Goal: Transaction & Acquisition: Purchase product/service

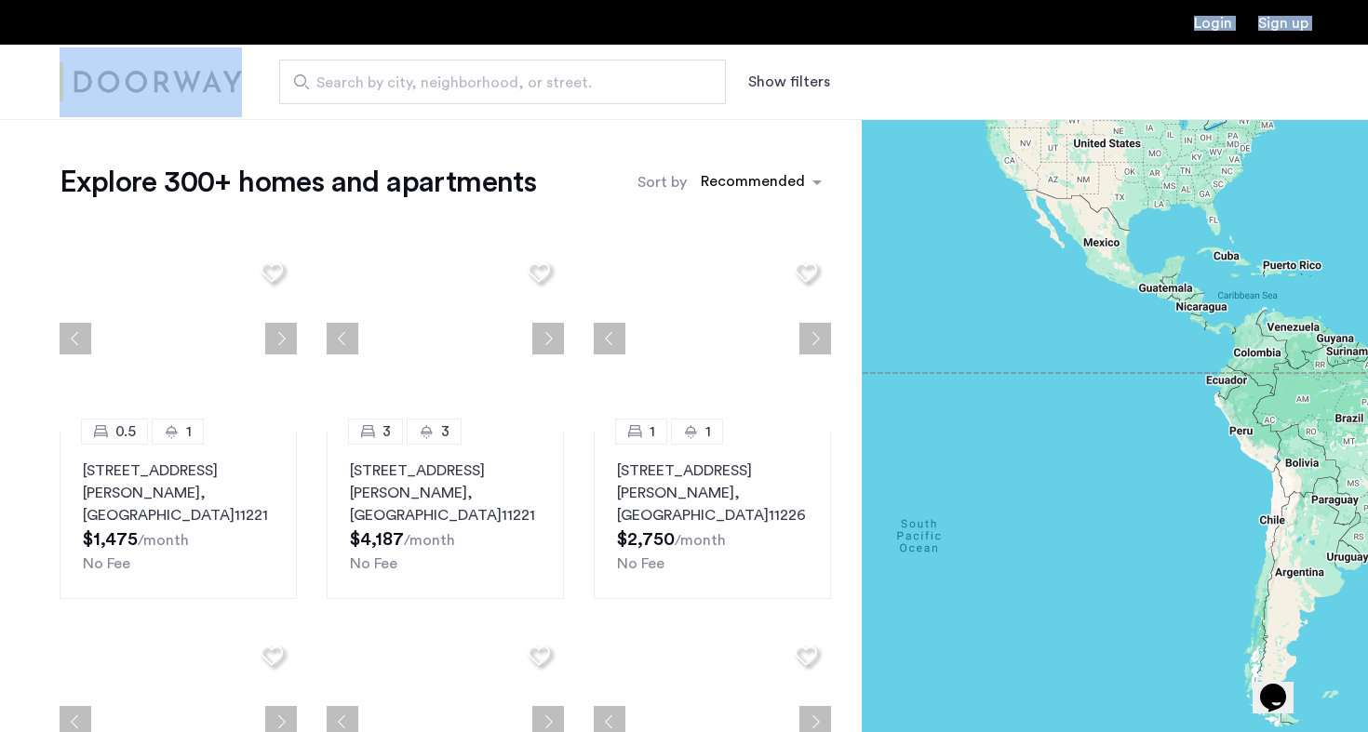
click at [550, 93] on span "Search by city, neighborhood, or street." at bounding box center [494, 83] width 357 height 22
click at [550, 93] on input "Search by city, neighborhood, or street." at bounding box center [502, 82] width 447 height 45
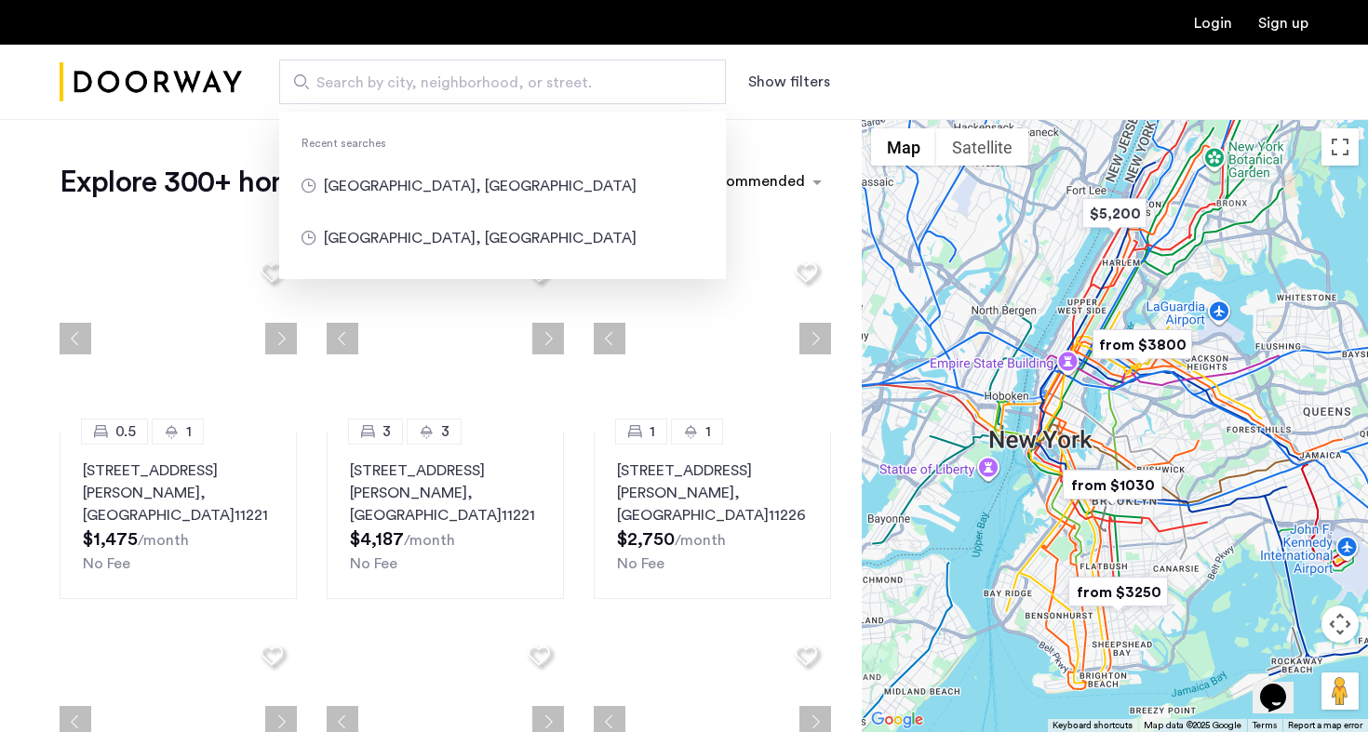
click at [544, 77] on span "Search by city, neighborhood, or street." at bounding box center [494, 83] width 357 height 22
click at [544, 77] on input "Search by city, neighborhood, or street." at bounding box center [502, 82] width 447 height 45
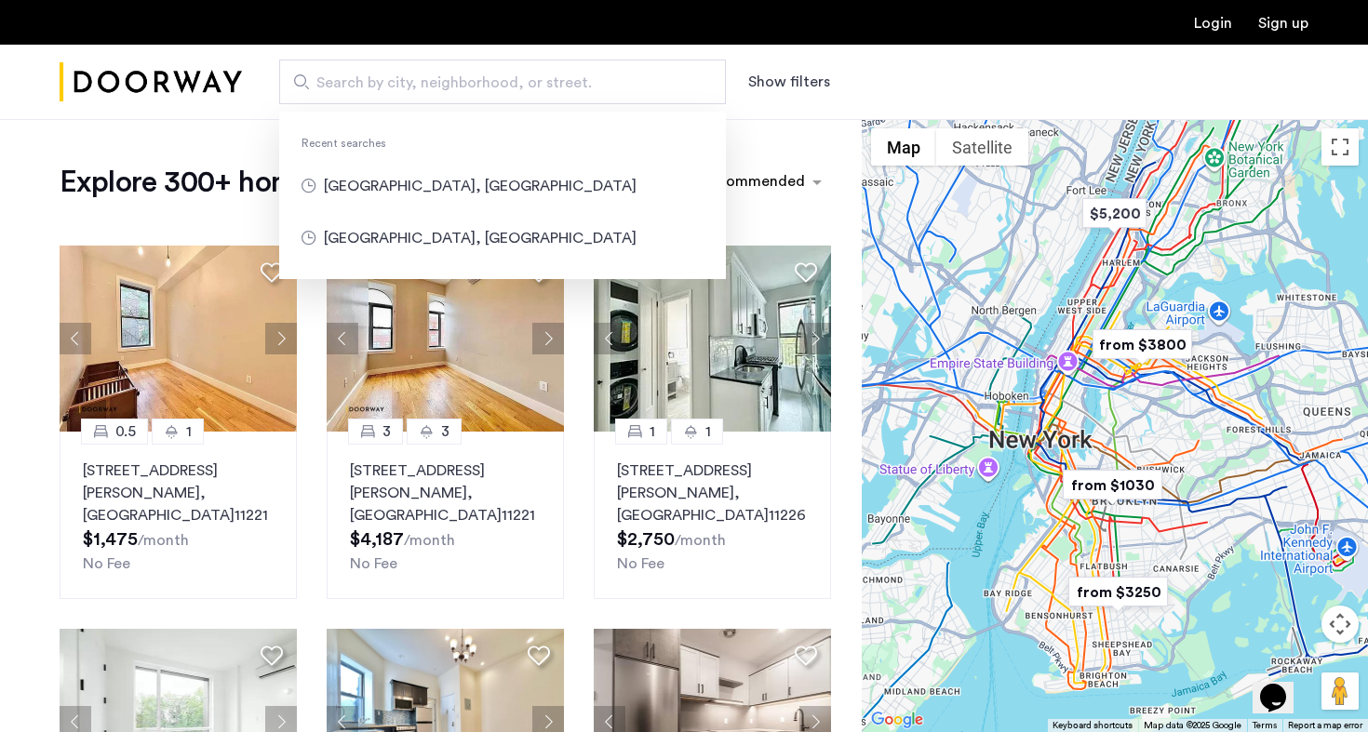
type input "*"
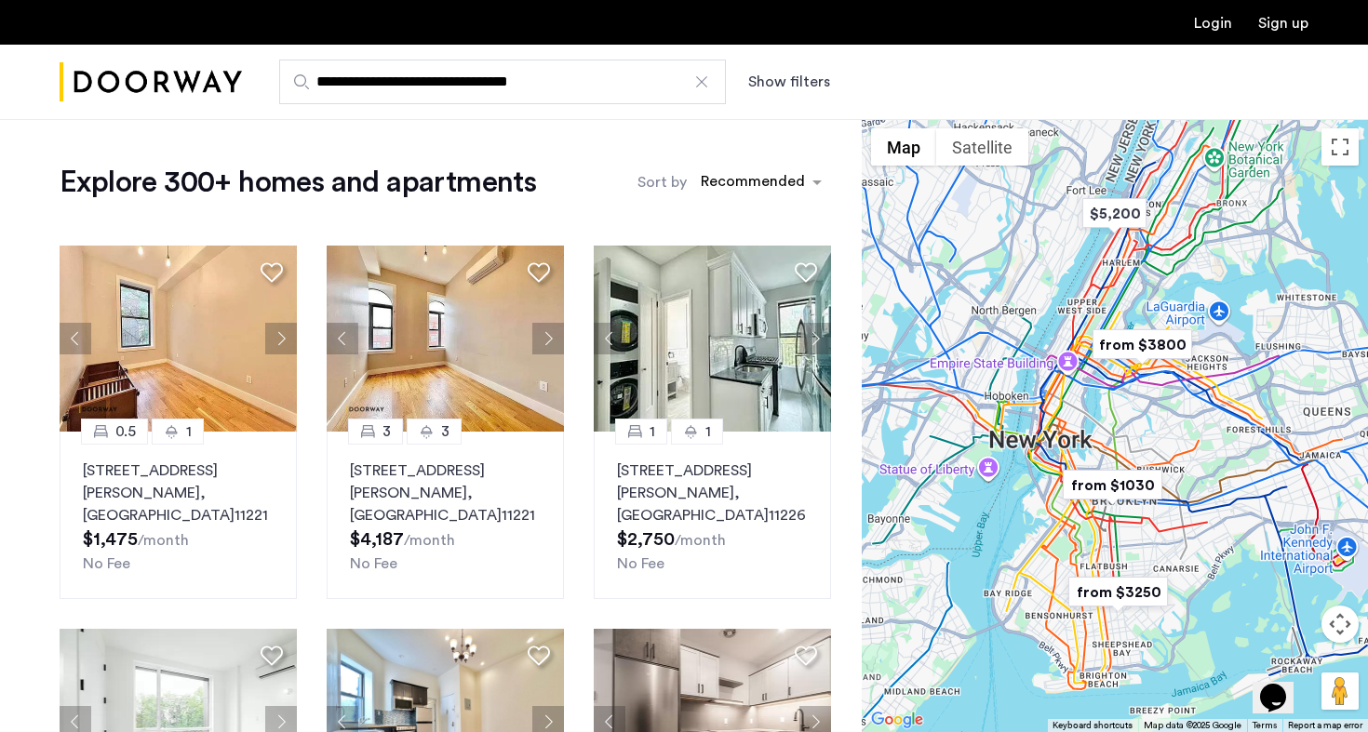
type input "**********"
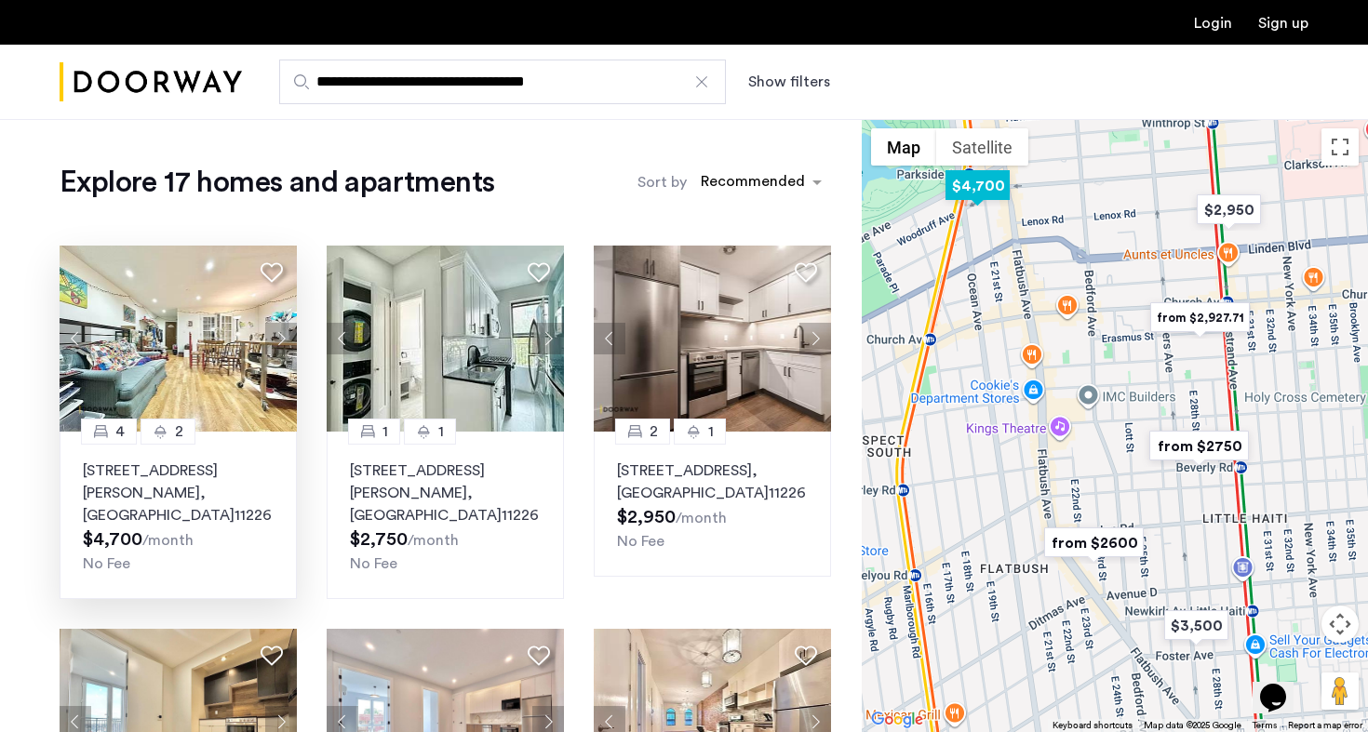
click at [275, 352] on button "Next apartment" at bounding box center [281, 339] width 32 height 32
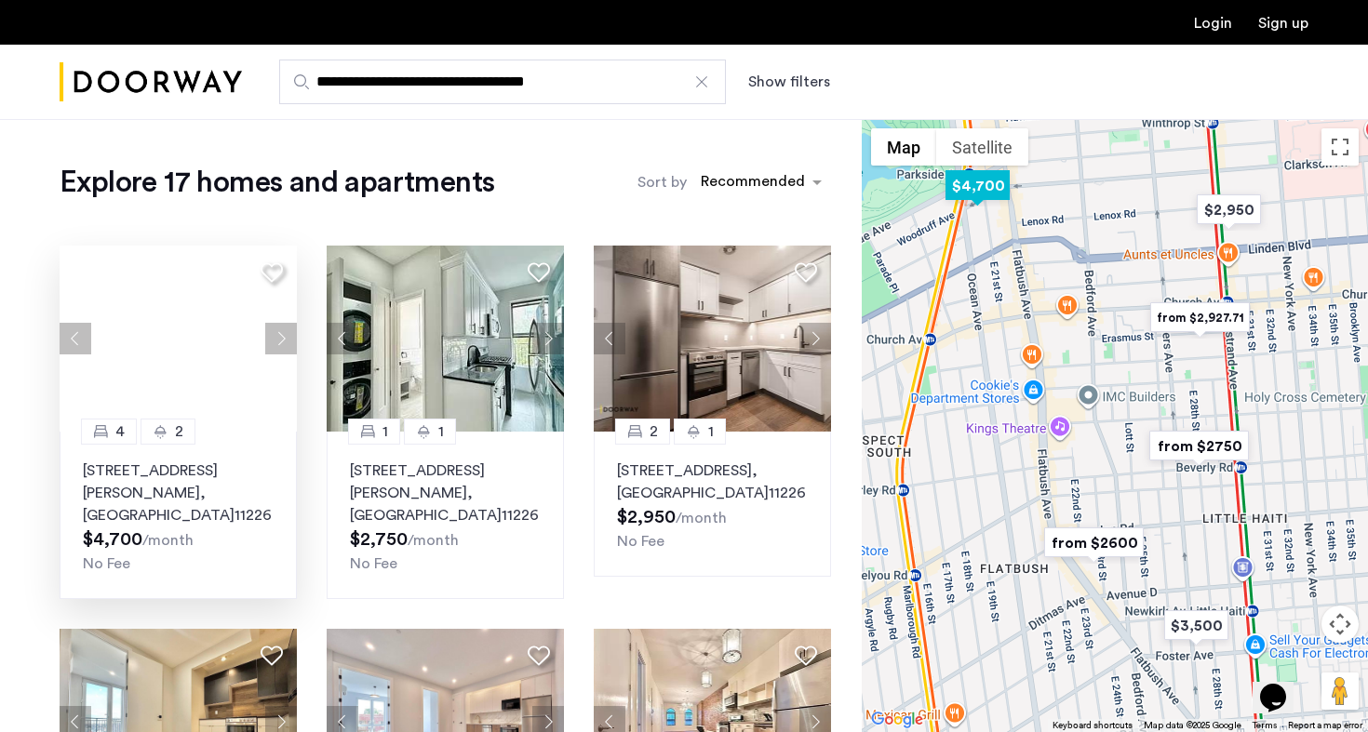
click at [216, 463] on p "148 Woodruff Avenue, Unit 3, Brooklyn , NY 11226" at bounding box center [178, 493] width 191 height 67
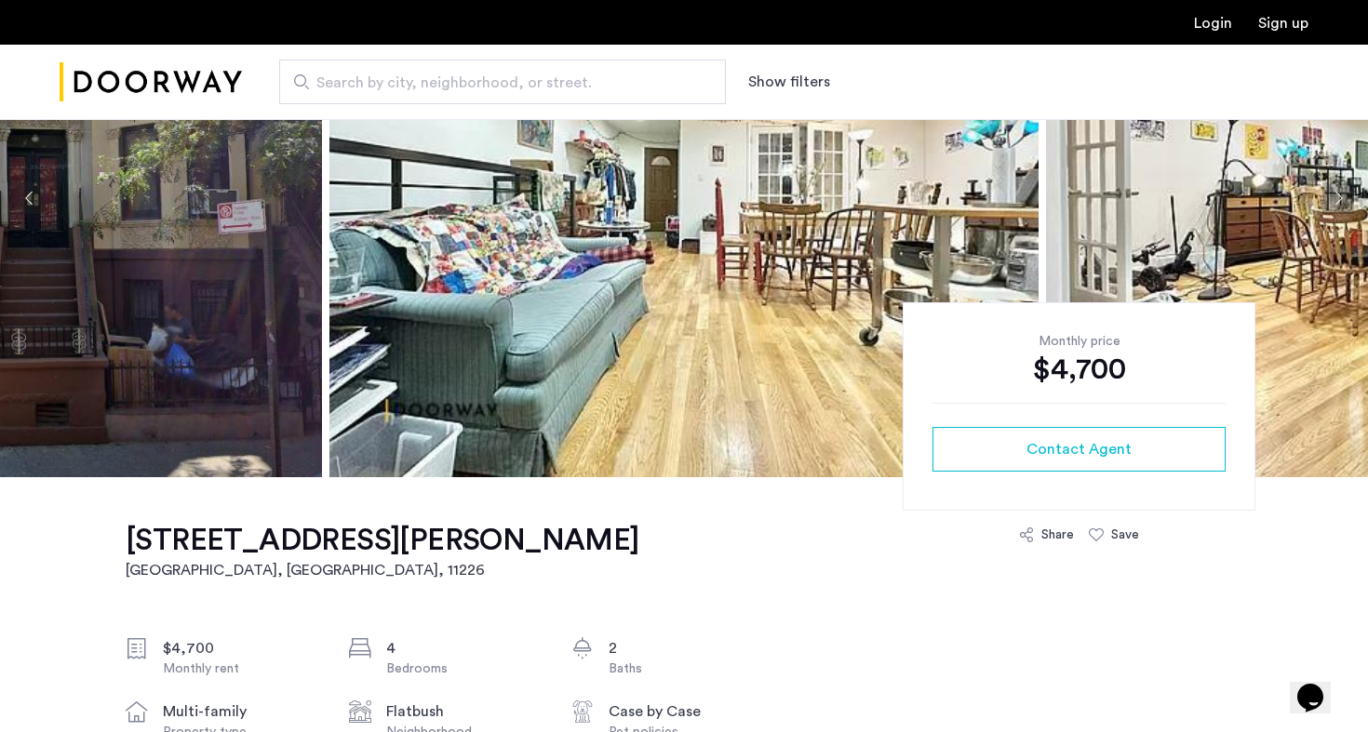
scroll to position [232, 0]
